Goal: Navigation & Orientation: Find specific page/section

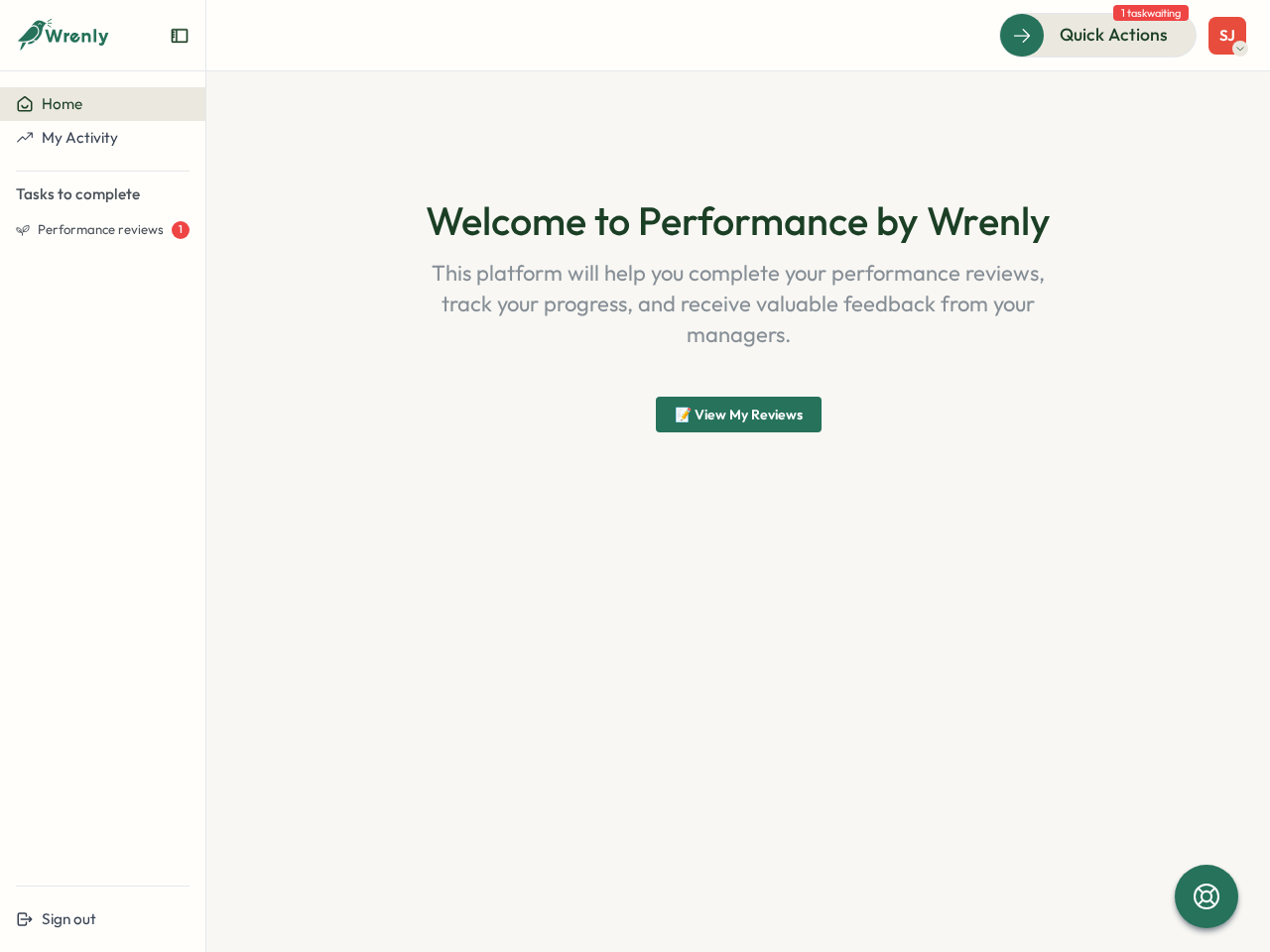
click at [635, 476] on div "Welcome to Performance by Wrenly This platform will help you complete your perf…" at bounding box center [737, 315] width 952 height 393
click at [180, 36] on icon "Expand sidebar" at bounding box center [180, 36] width 20 height 20
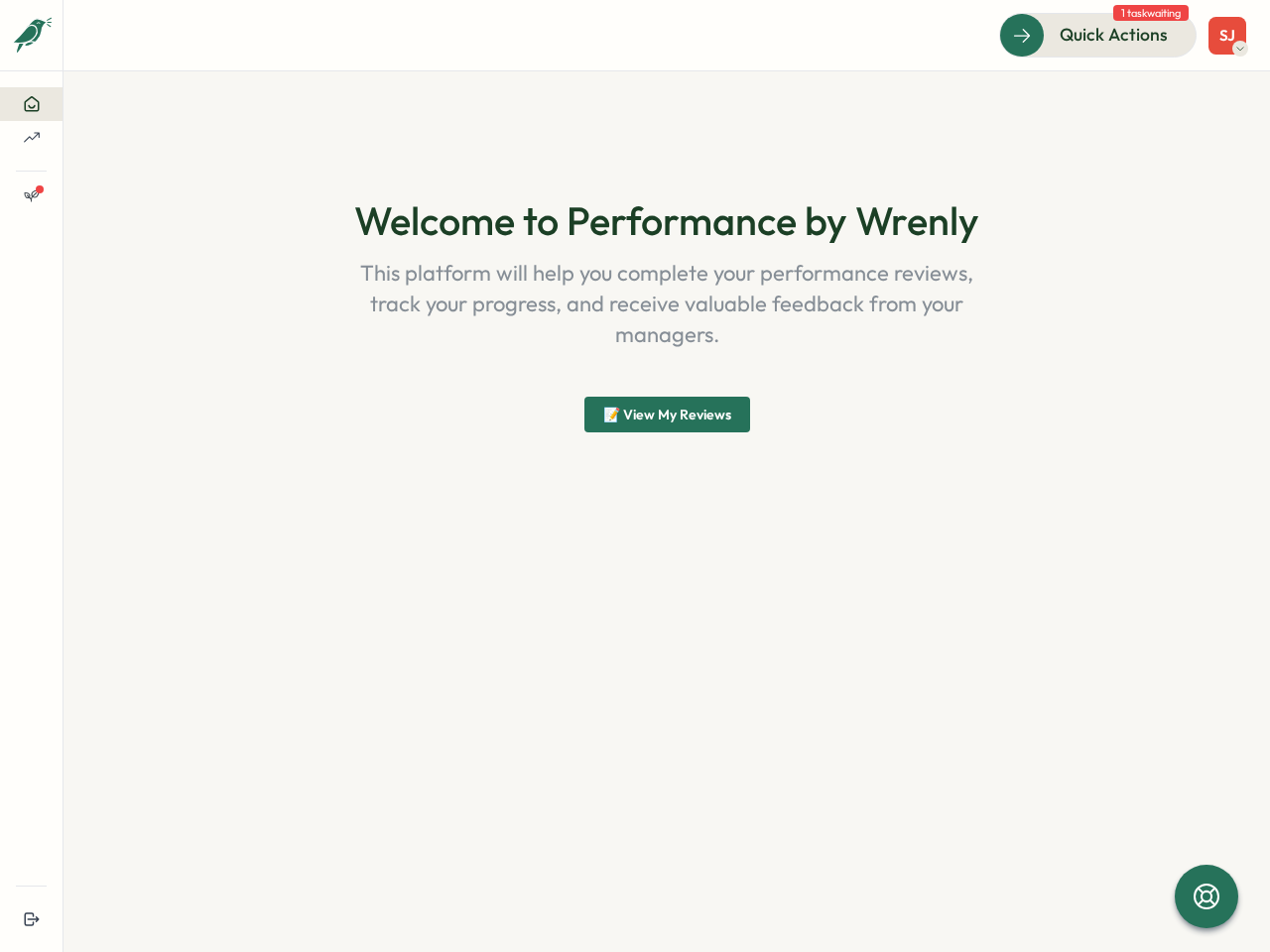
click at [41, 104] on icon at bounding box center [32, 104] width 18 height 18
click at [102, 138] on section "Welcome to Performance by Wrenly This platform will help you complete your perf…" at bounding box center [667, 512] width 1206 height 880
click at [102, 231] on section "Welcome to Performance by Wrenly This platform will help you complete your perf…" at bounding box center [667, 512] width 1206 height 880
click at [102, 919] on section "Welcome to Performance by Wrenly This platform will help you complete your perf…" at bounding box center [667, 512] width 1206 height 880
click at [1098, 35] on span "Quick Actions" at bounding box center [1113, 35] width 108 height 26
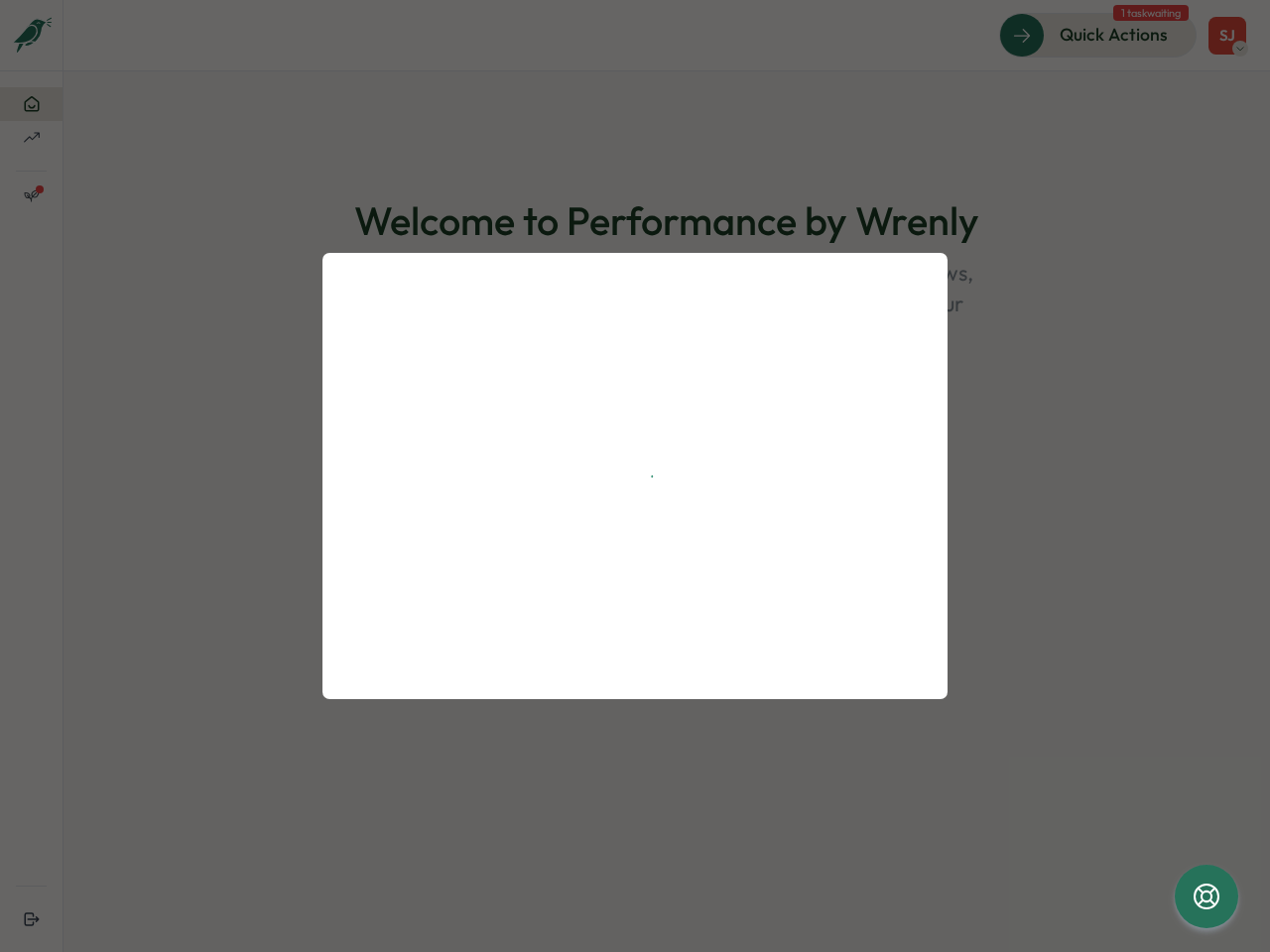
click at [1227, 36] on div at bounding box center [635, 476] width 1270 height 952
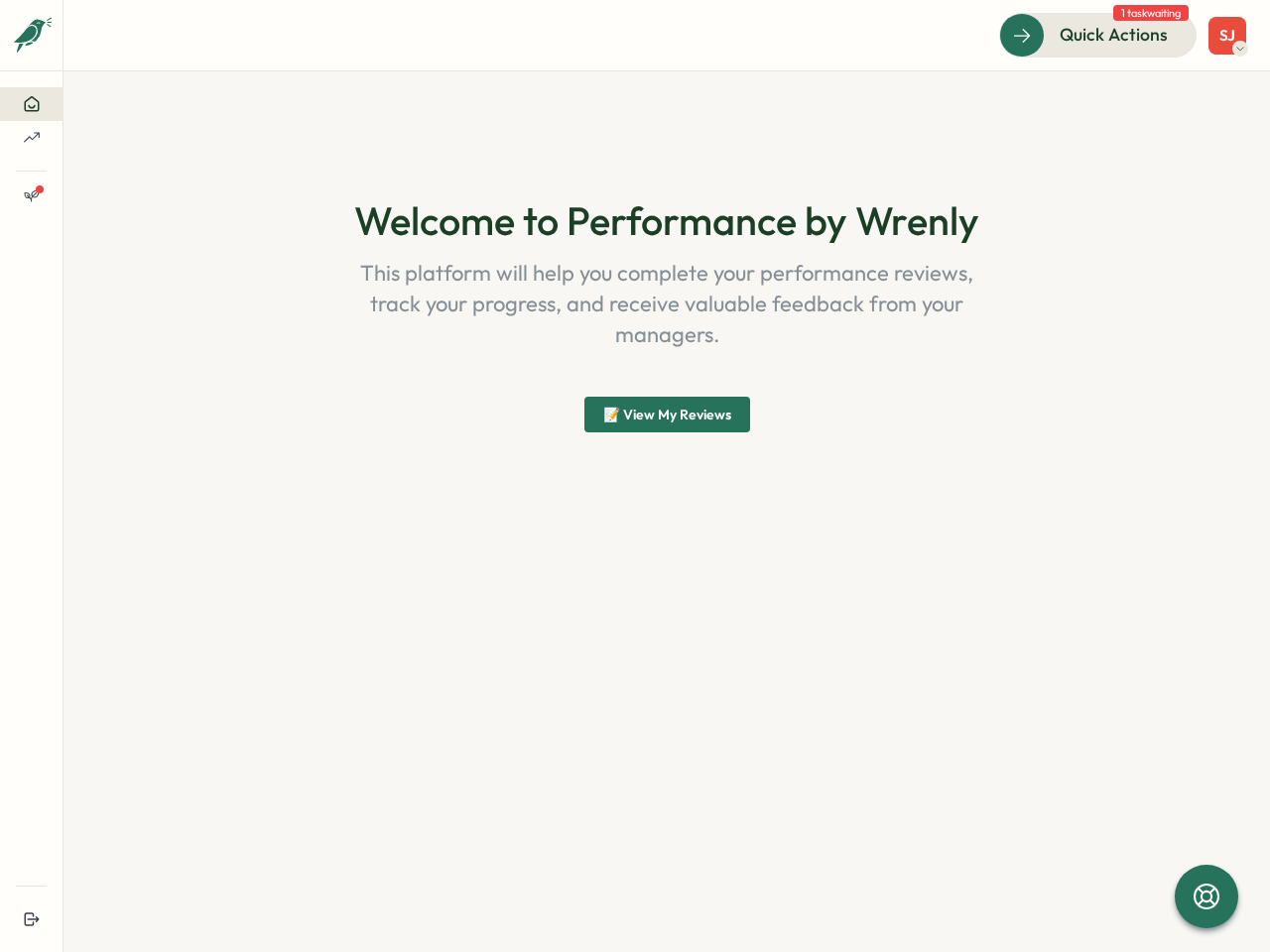
click at [738, 414] on div "Internal server error Close" at bounding box center [635, 477] width 626 height 447
